Goal: Information Seeking & Learning: Find contact information

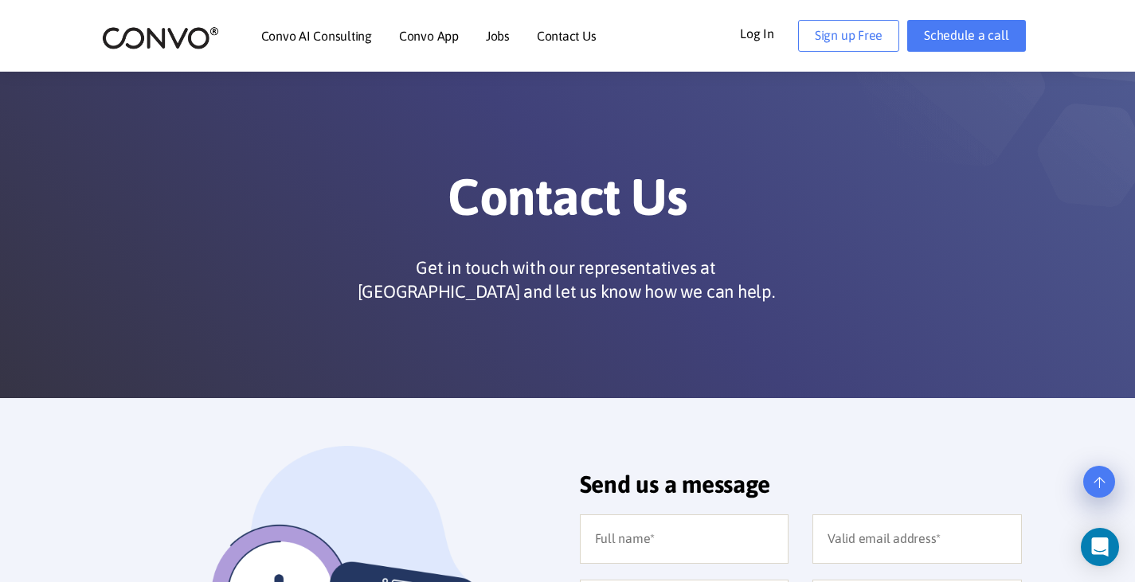
scroll to position [1326, 0]
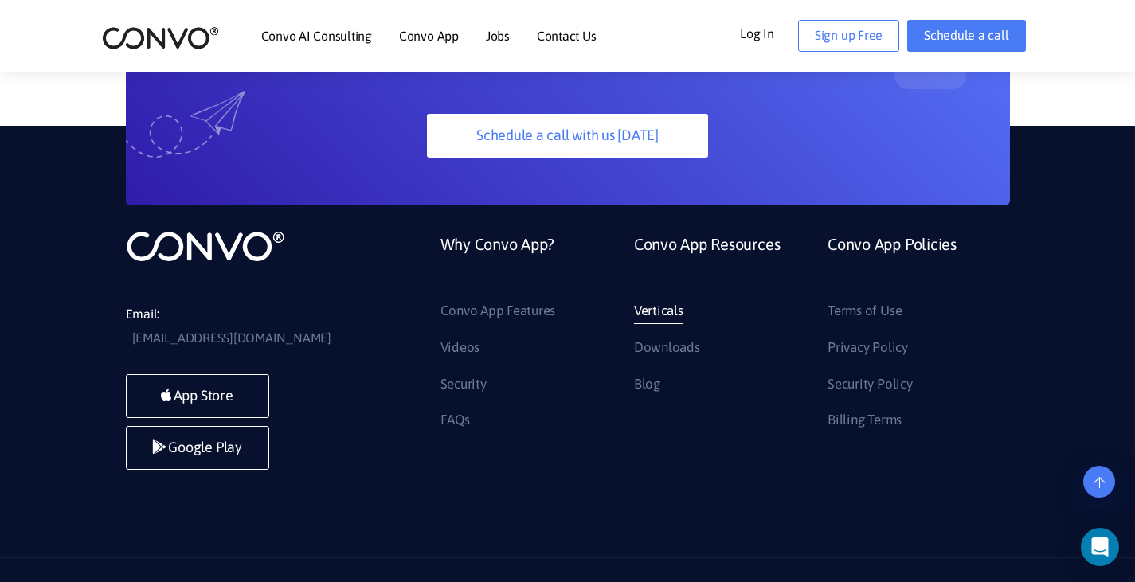
click at [658, 299] on link "Verticals" at bounding box center [658, 311] width 49 height 25
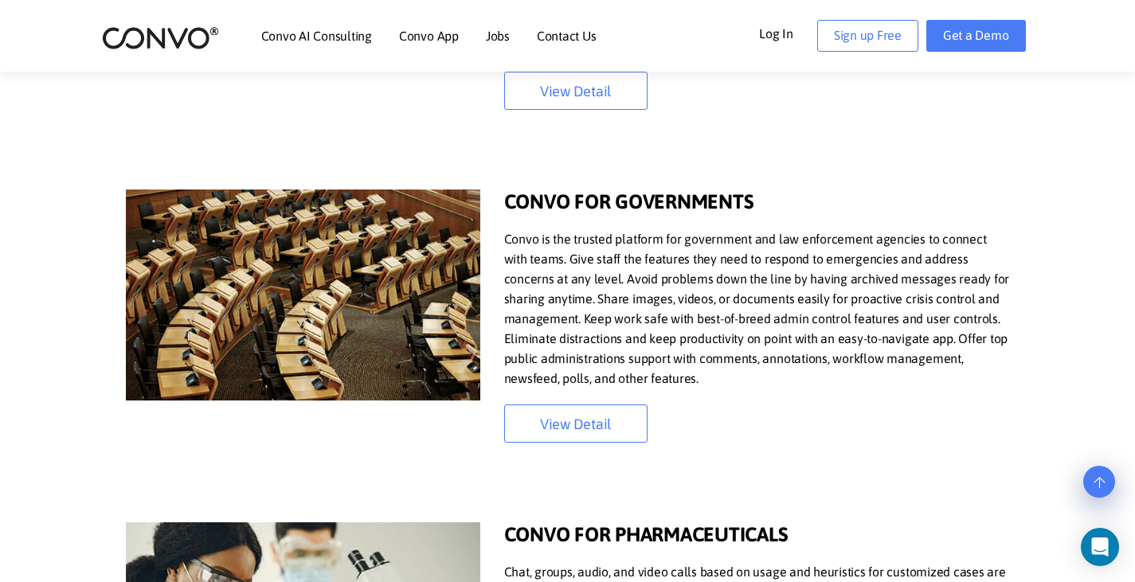
scroll to position [2707, 0]
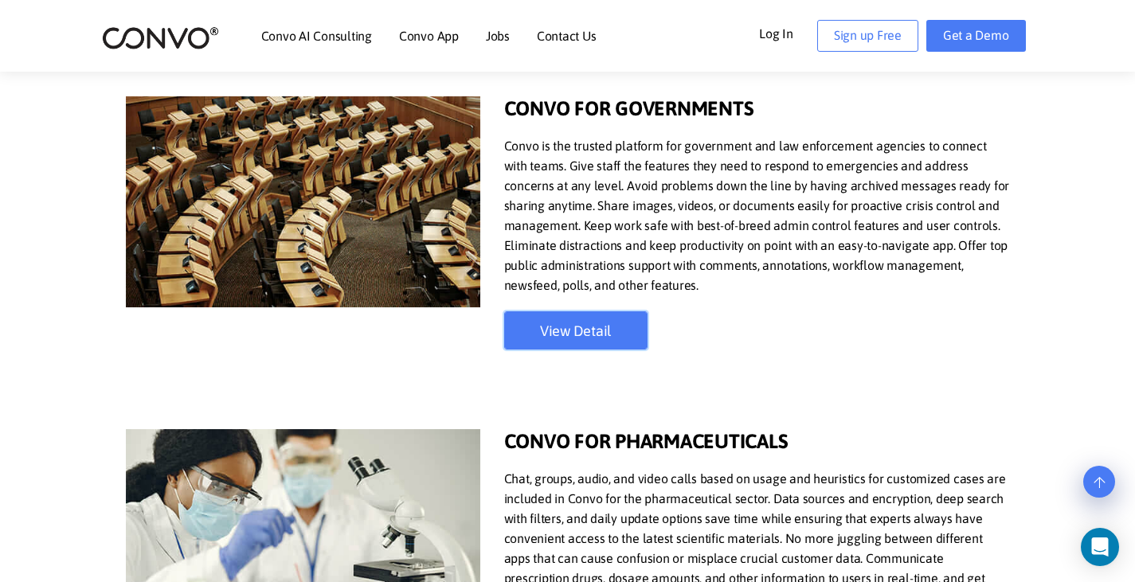
click at [623, 325] on link "View Detail" at bounding box center [575, 330] width 143 height 38
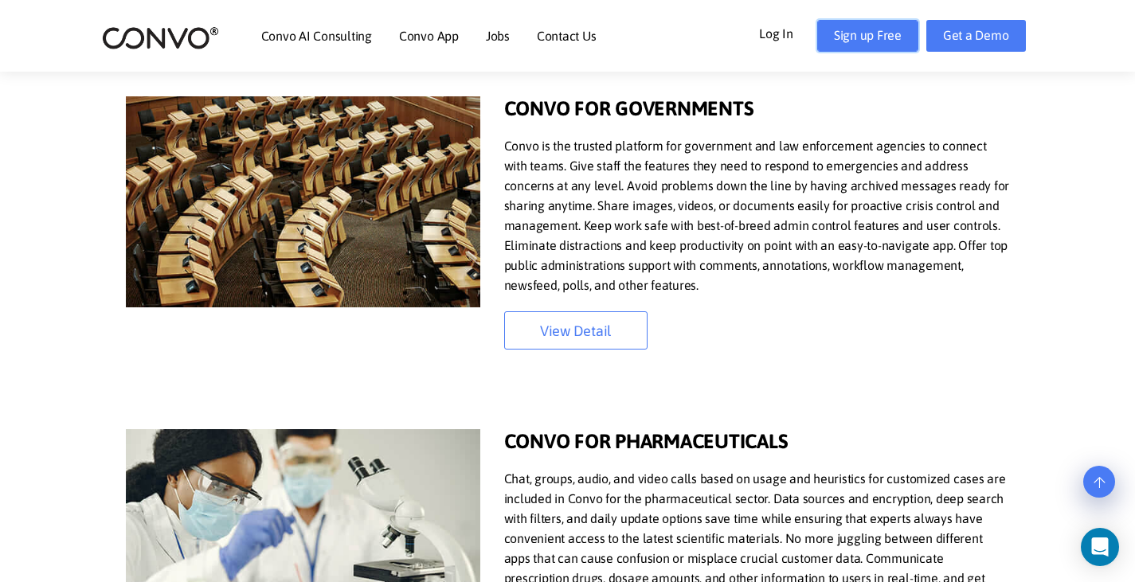
click at [877, 45] on link "Sign up Free" at bounding box center [867, 36] width 101 height 32
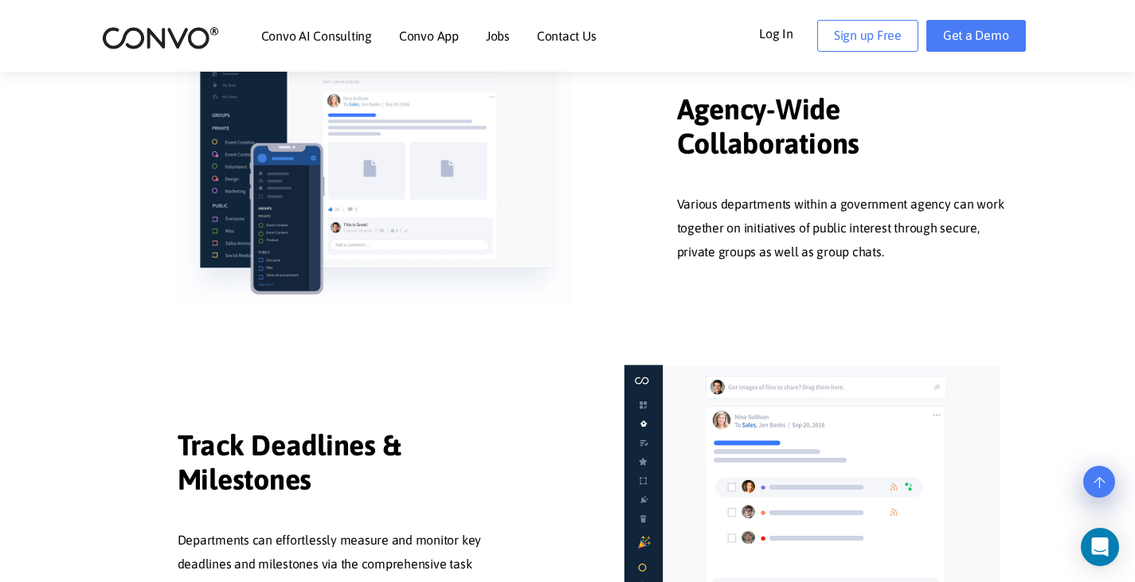
scroll to position [796, 0]
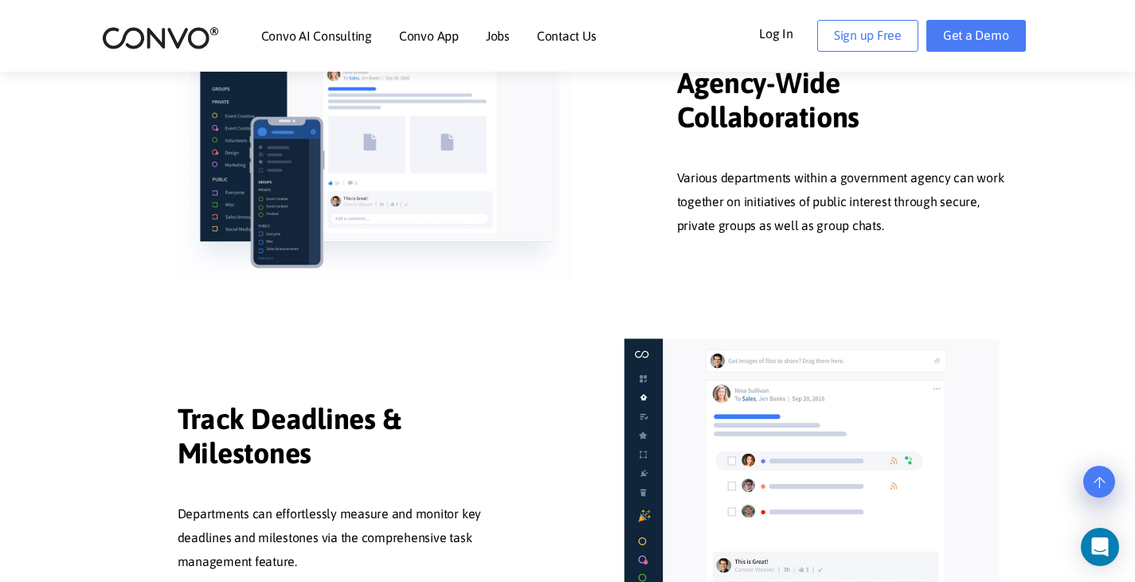
click at [545, 32] on link "Contact Us" at bounding box center [567, 35] width 60 height 13
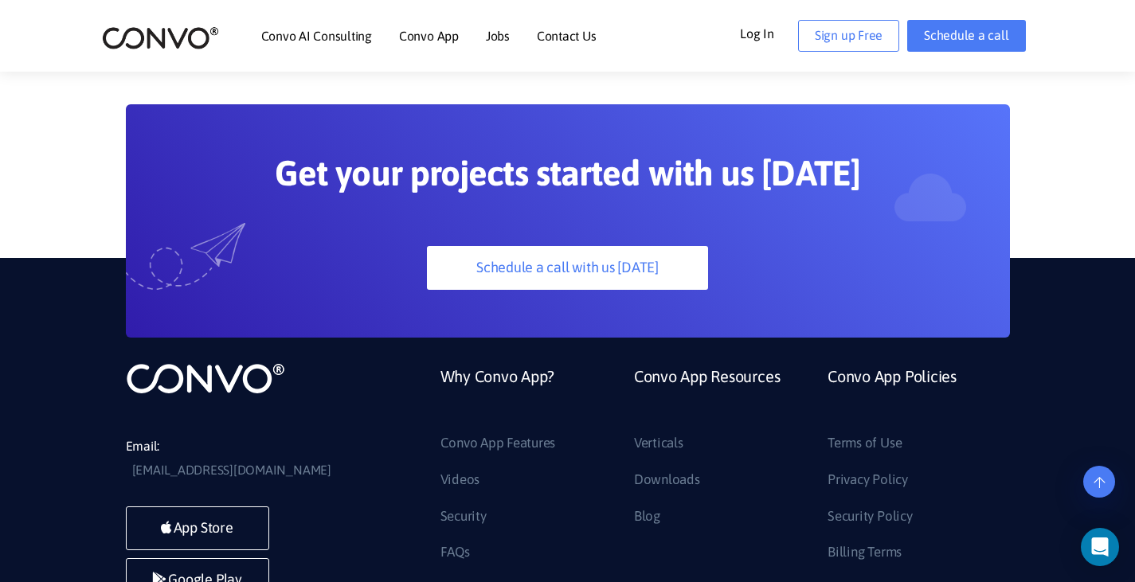
scroll to position [1326, 0]
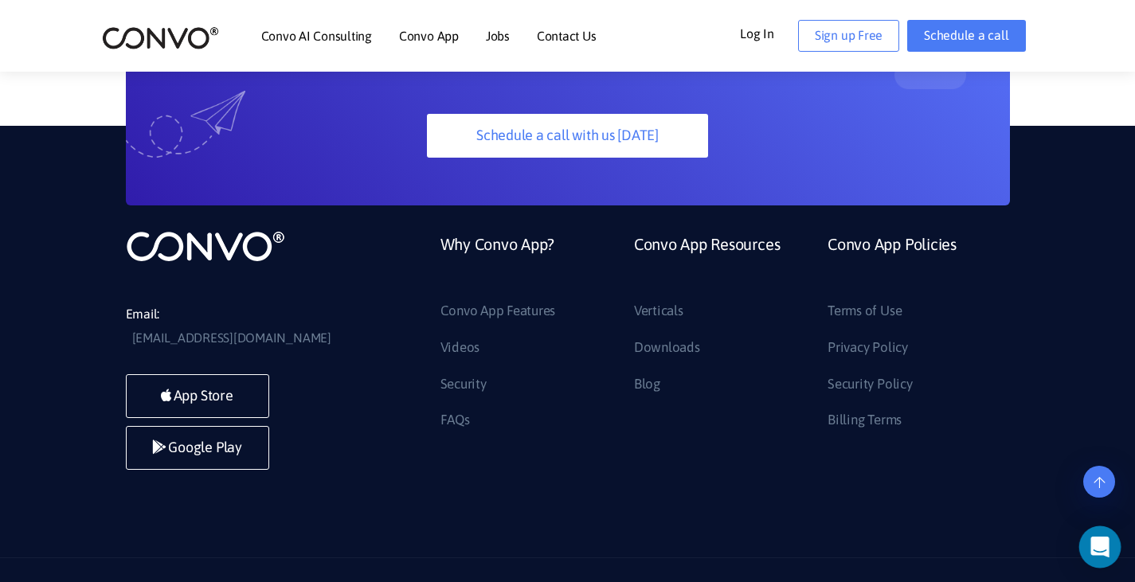
click at [1098, 549] on icon "Open Intercom Messenger" at bounding box center [1099, 547] width 18 height 21
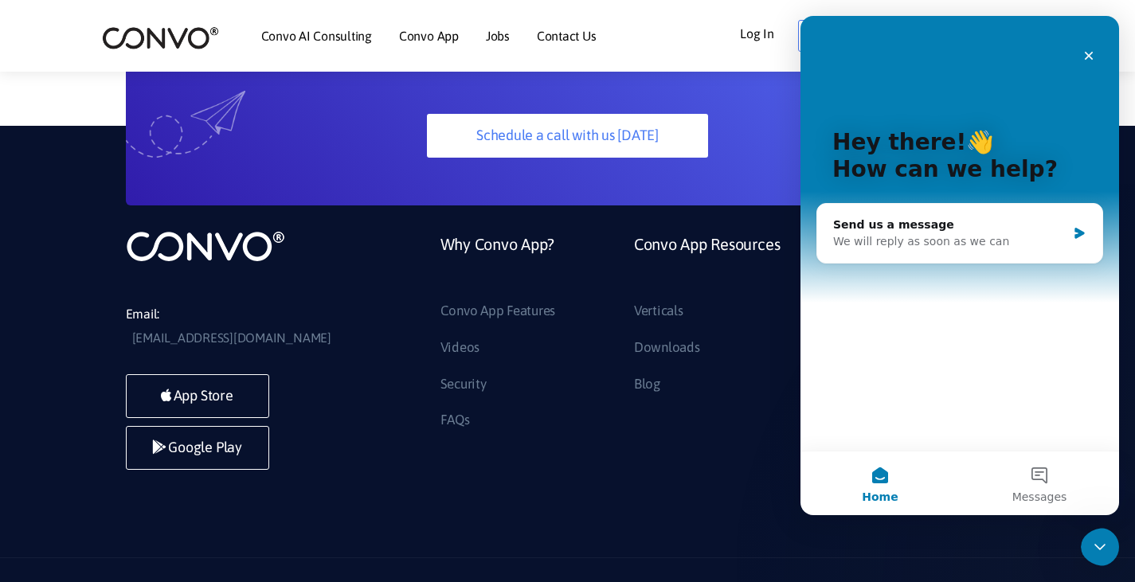
scroll to position [0, 0]
click at [942, 249] on div "We will reply as soon as we can" at bounding box center [949, 241] width 233 height 17
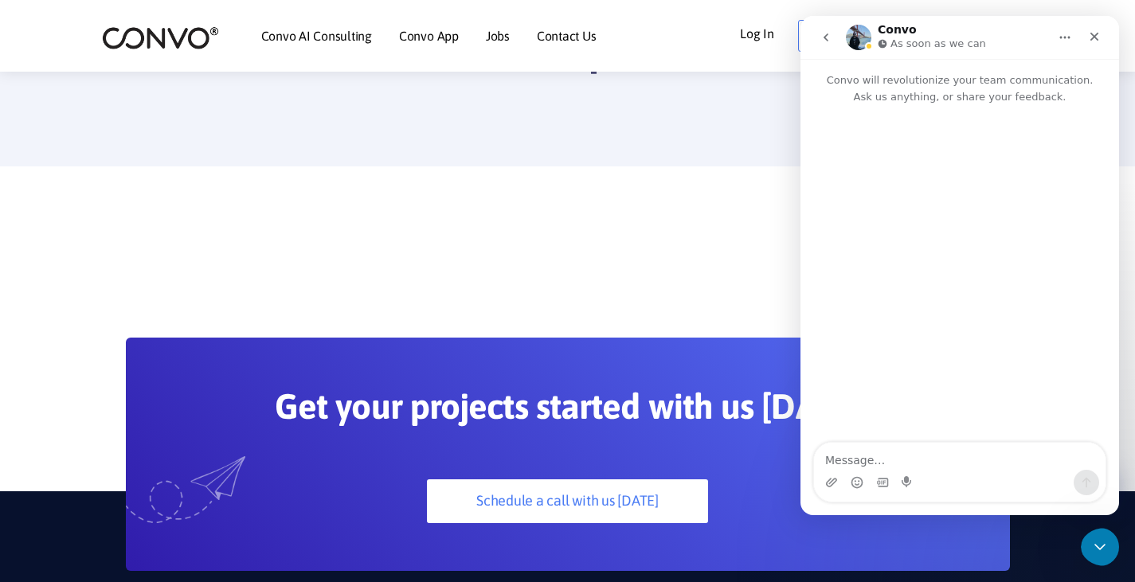
scroll to position [928, 0]
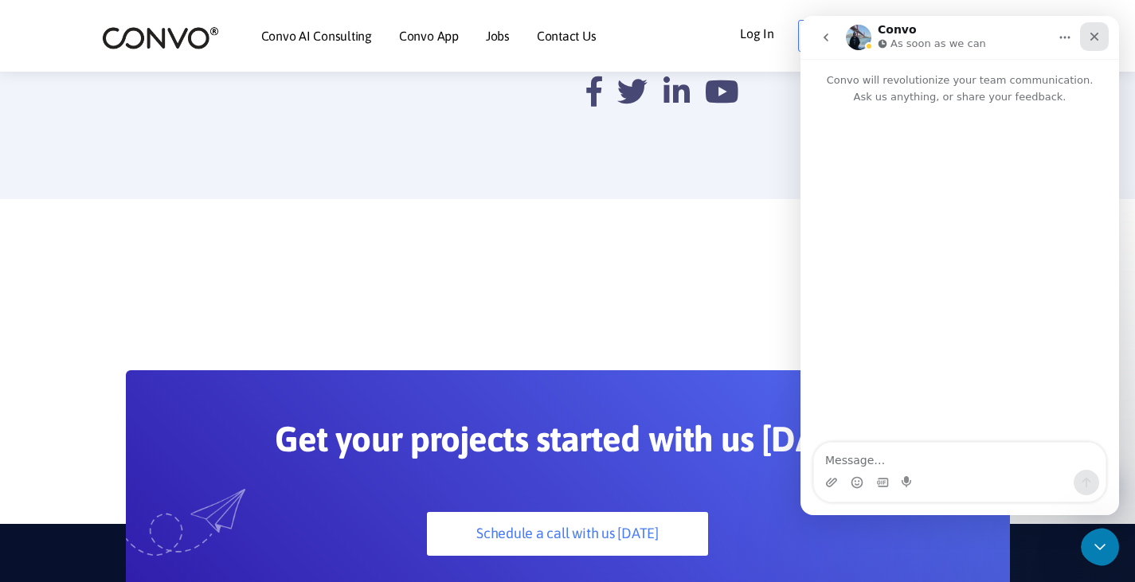
click at [1096, 41] on icon "Close" at bounding box center [1094, 36] width 13 height 13
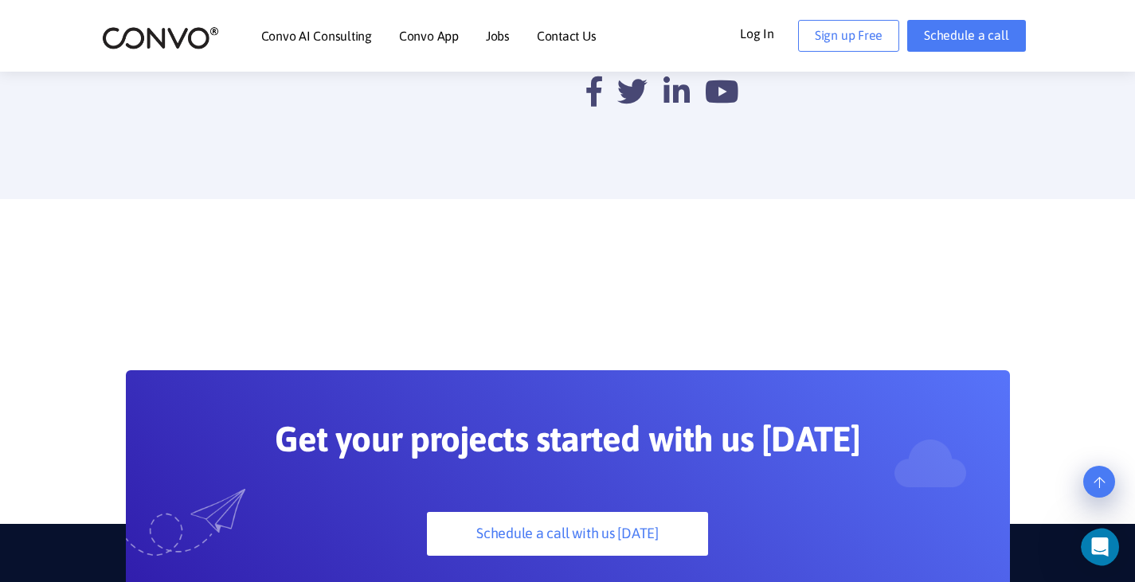
scroll to position [0, 0]
click at [464, 299] on section "Get your projects started with us today Schedule a call with us today" at bounding box center [567, 439] width 1135 height 329
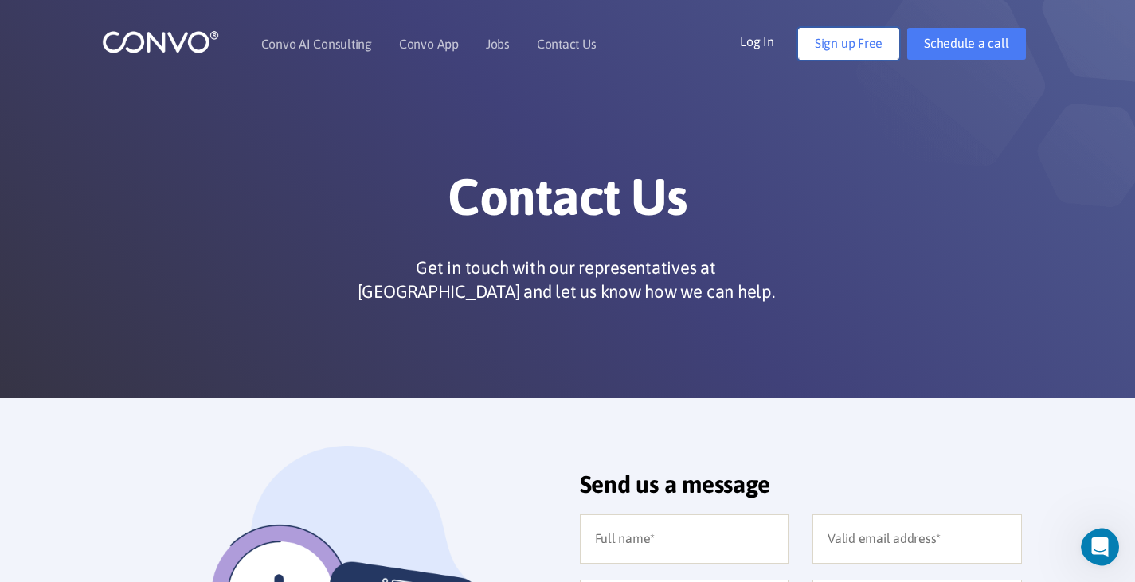
click at [849, 56] on link "Sign up Free" at bounding box center [848, 44] width 101 height 32
